Goal: Information Seeking & Learning: Check status

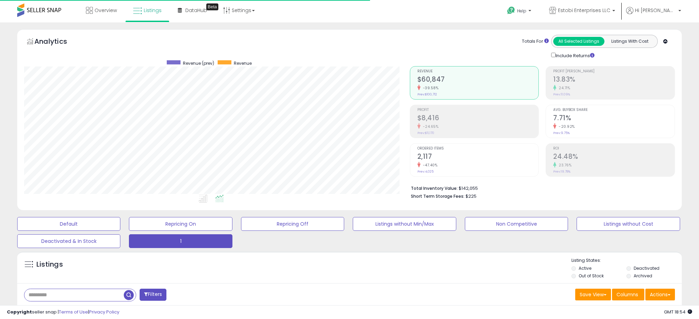
select select "**"
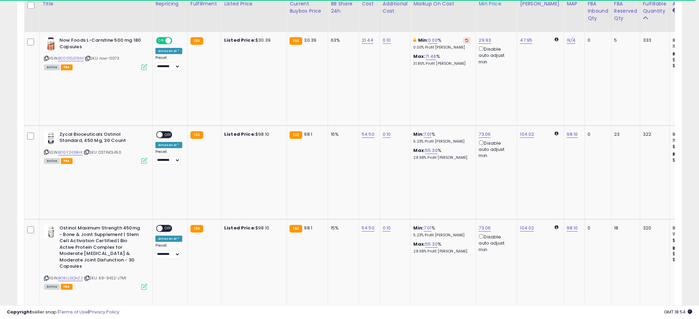
scroll to position [277, 0]
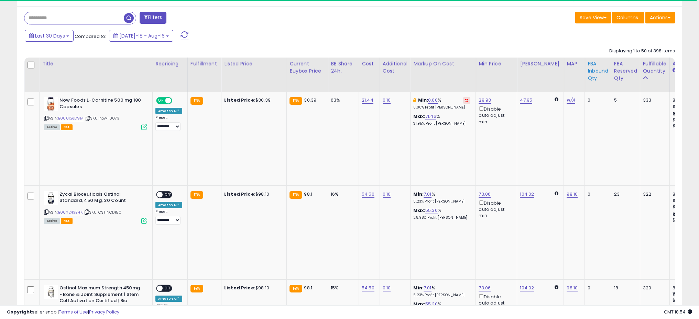
click at [590, 68] on div "FBA inbound Qty" at bounding box center [598, 71] width 21 height 22
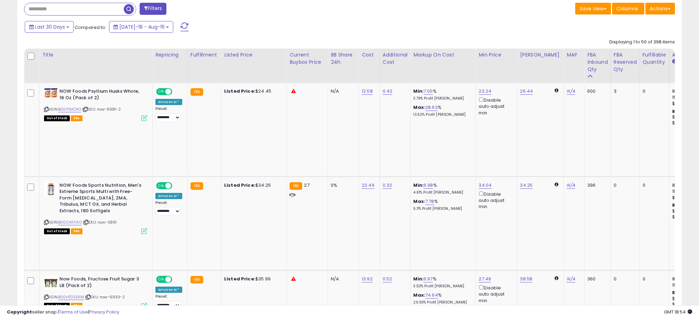
scroll to position [284, 0]
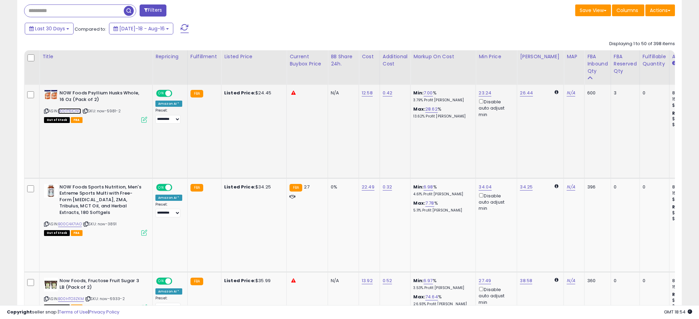
click at [78, 112] on link "B00IT6ICNO" at bounding box center [69, 111] width 23 height 6
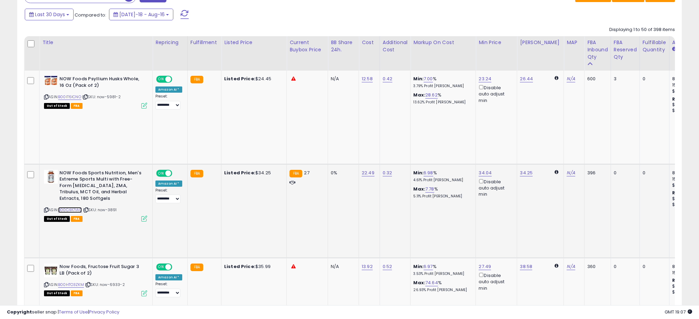
click at [76, 207] on link "B00C4A7IAO" at bounding box center [70, 210] width 24 height 6
click at [75, 207] on link "B00C4A7IAO" at bounding box center [70, 210] width 24 height 6
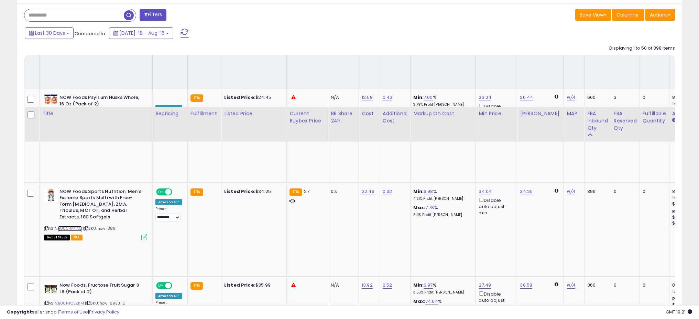
scroll to position [253, 0]
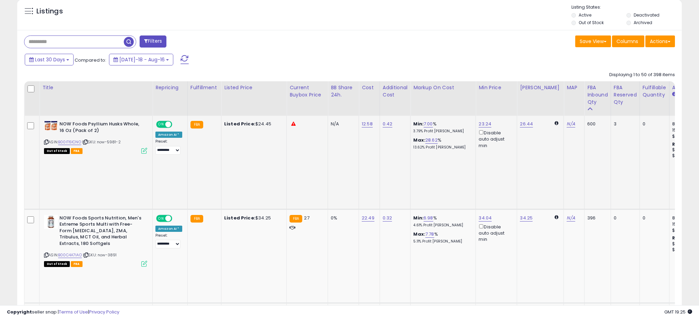
drag, startPoint x: 125, startPoint y: 142, endPoint x: 99, endPoint y: 143, distance: 25.8
click at [99, 143] on div "ASIN: B00IT6ICNO | SKU: now-5981-2 Out of Stock FBA" at bounding box center [95, 137] width 103 height 32
copy span "now-5981-2"
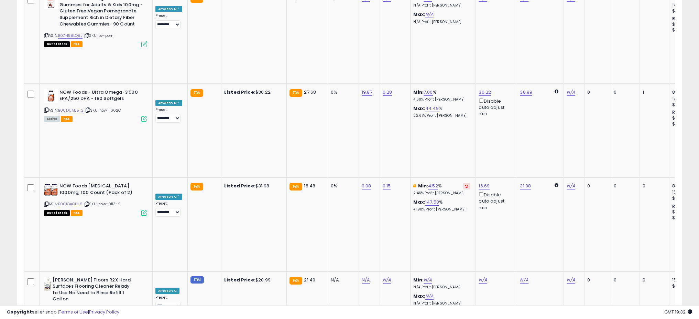
scroll to position [1692, 0]
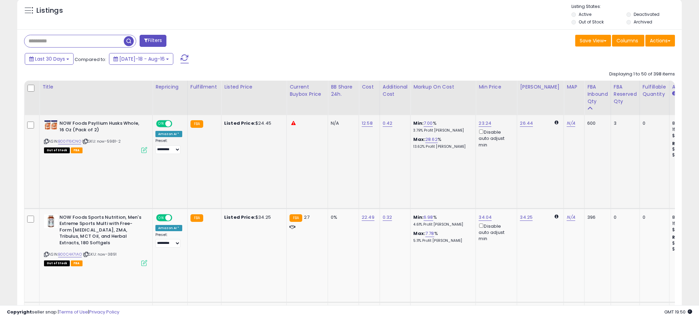
scroll to position [325, 0]
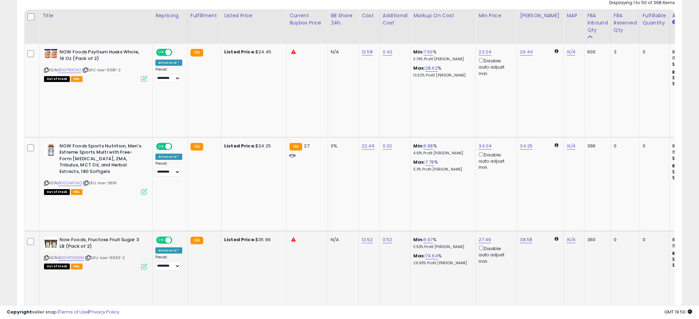
click at [47, 256] on icon at bounding box center [46, 258] width 4 height 4
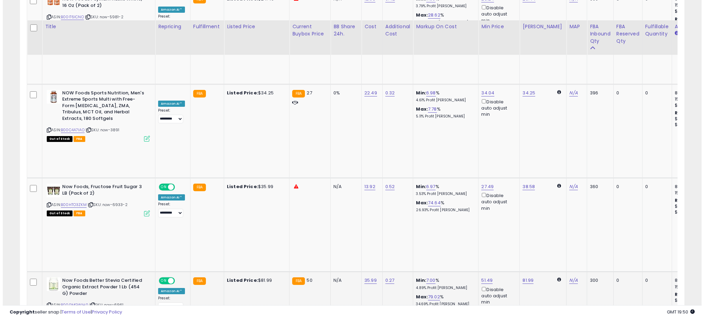
scroll to position [398, 0]
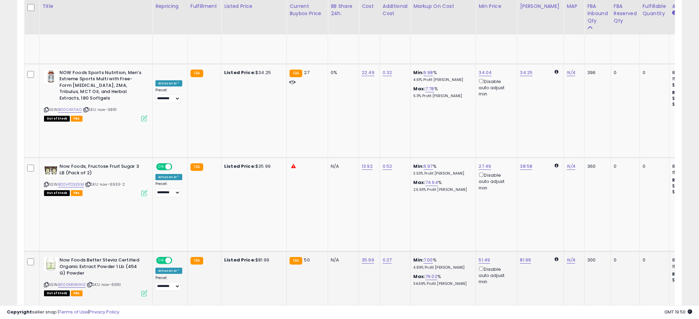
click at [144, 290] on icon at bounding box center [144, 293] width 6 height 6
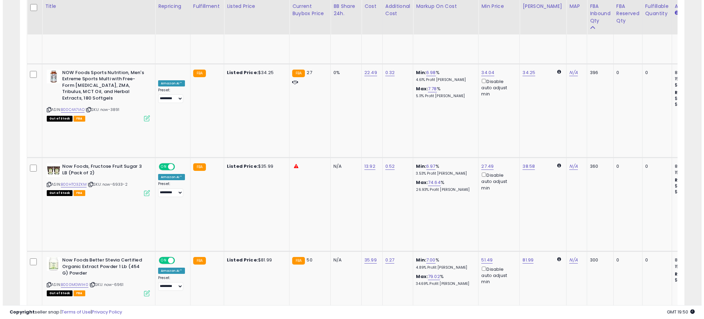
scroll to position [141, 389]
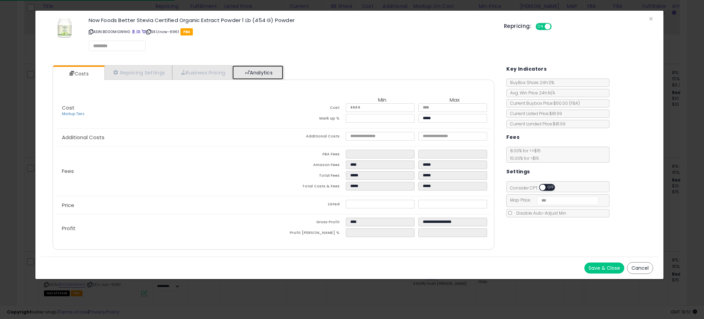
click at [239, 72] on link "Analytics" at bounding box center [258, 72] width 51 height 14
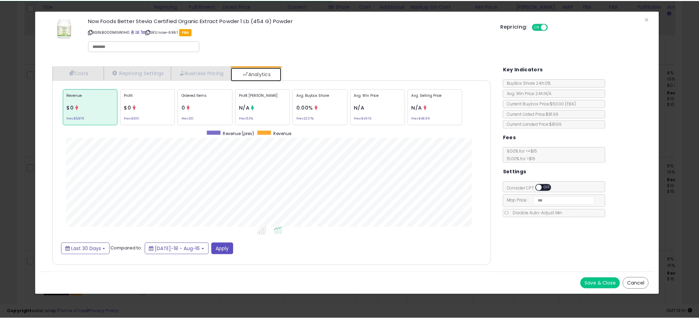
scroll to position [212, 456]
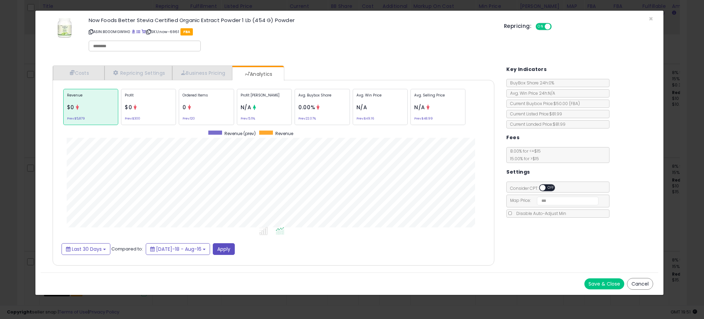
click at [21, 134] on div "× Close Now Foods Better Stevia Certified Organic Extract Powder 1 Lb (454 G) P…" at bounding box center [352, 159] width 704 height 319
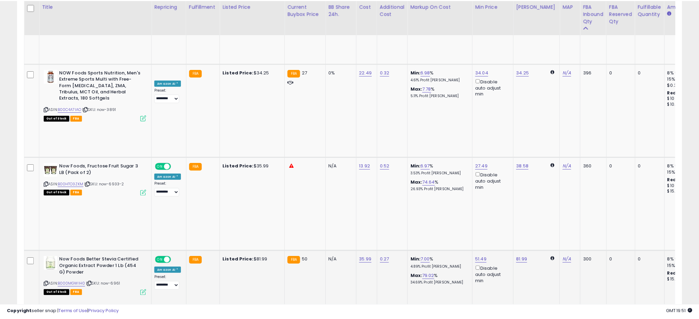
scroll to position [343812, 343567]
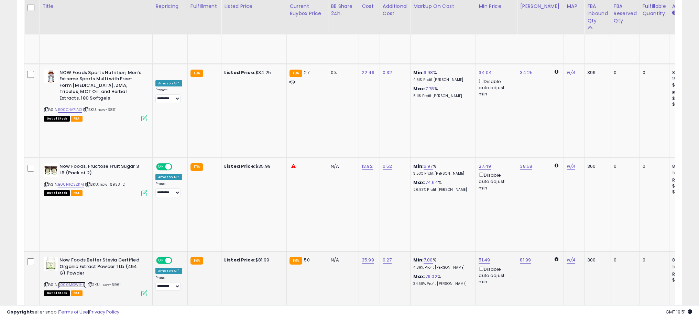
click at [67, 281] on link "B000MGWIH0" at bounding box center [72, 284] width 28 height 6
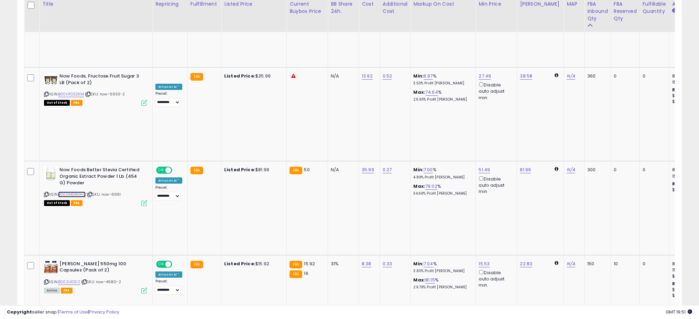
scroll to position [489, 0]
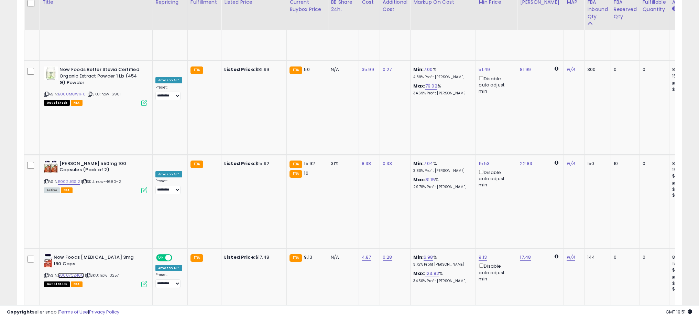
scroll to position [661, 0]
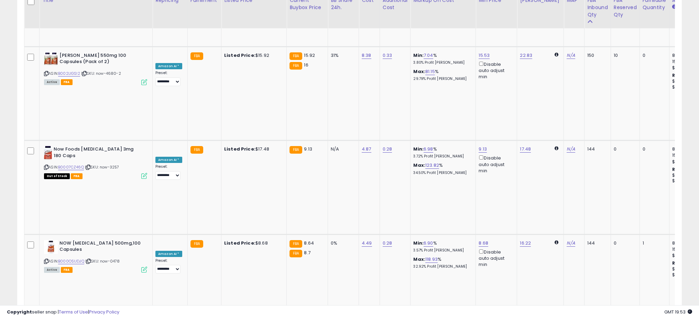
scroll to position [720, 0]
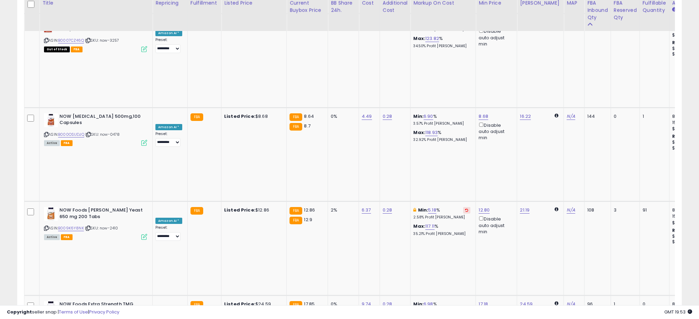
scroll to position [824, 0]
